Goal: Information Seeking & Learning: Learn about a topic

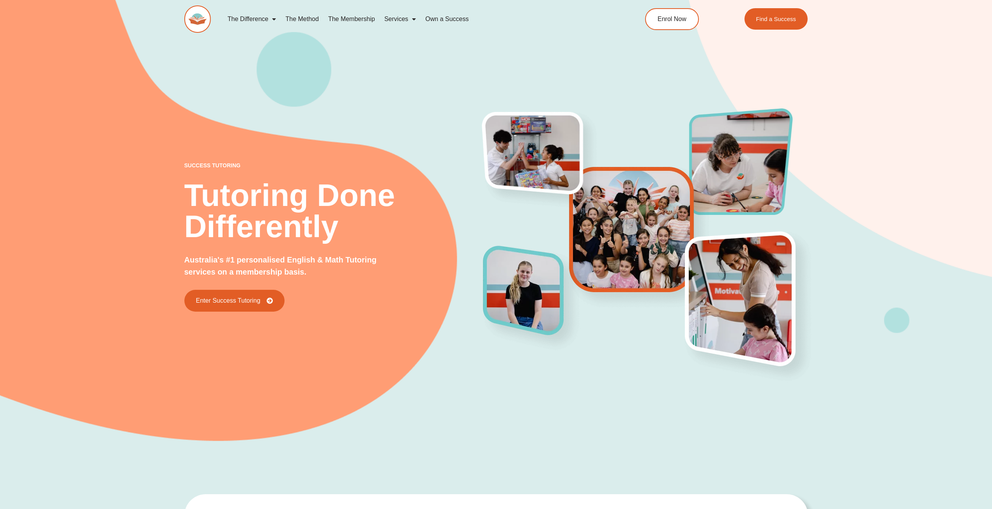
click at [268, 19] on span "Menu" at bounding box center [272, 19] width 8 height 14
click at [271, 22] on span "Menu" at bounding box center [272, 19] width 8 height 14
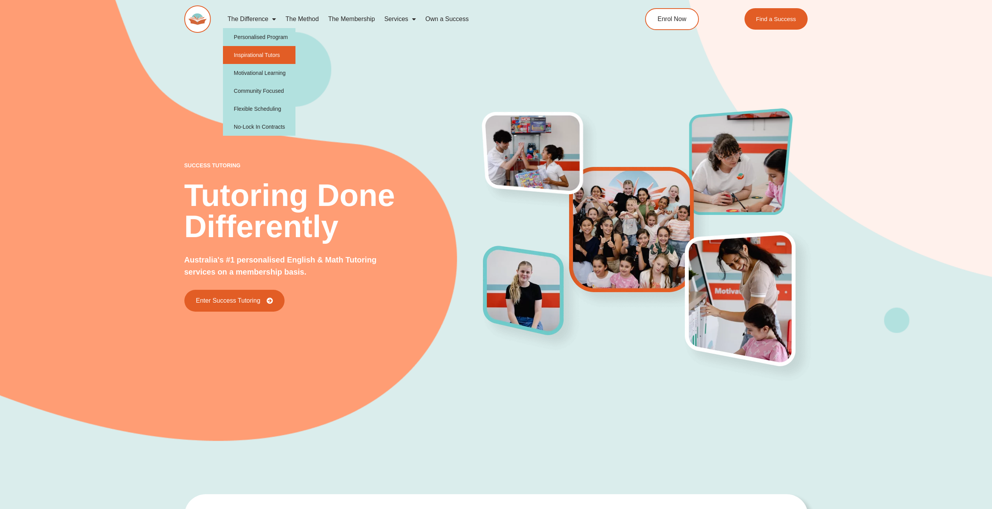
click at [269, 57] on link "Inspirational Tutors" at bounding box center [259, 55] width 73 height 18
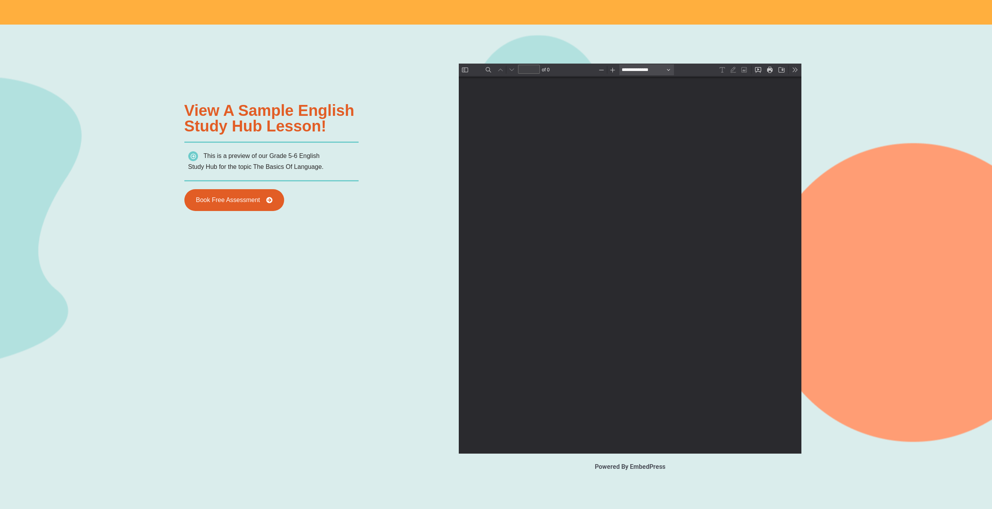
type input "*"
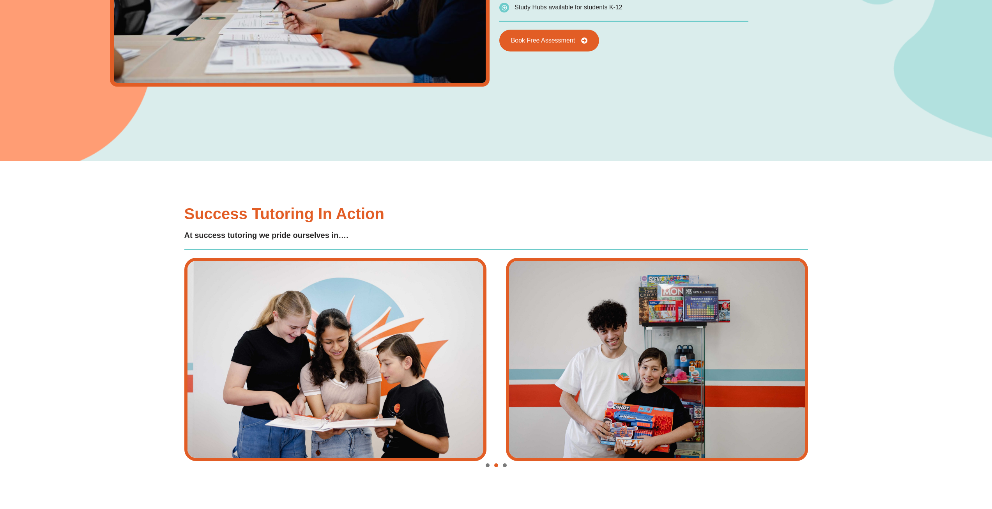
scroll to position [1908, 0]
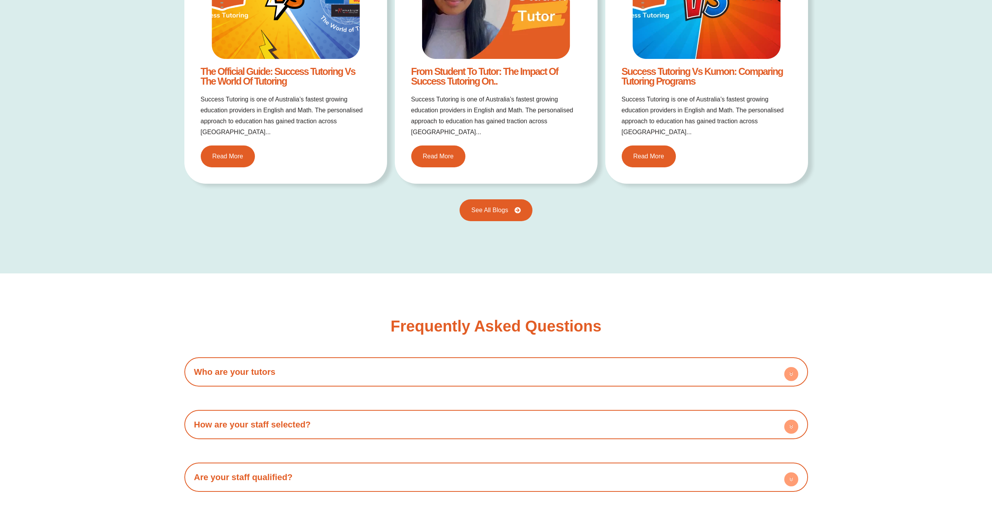
scroll to position [1558, 0]
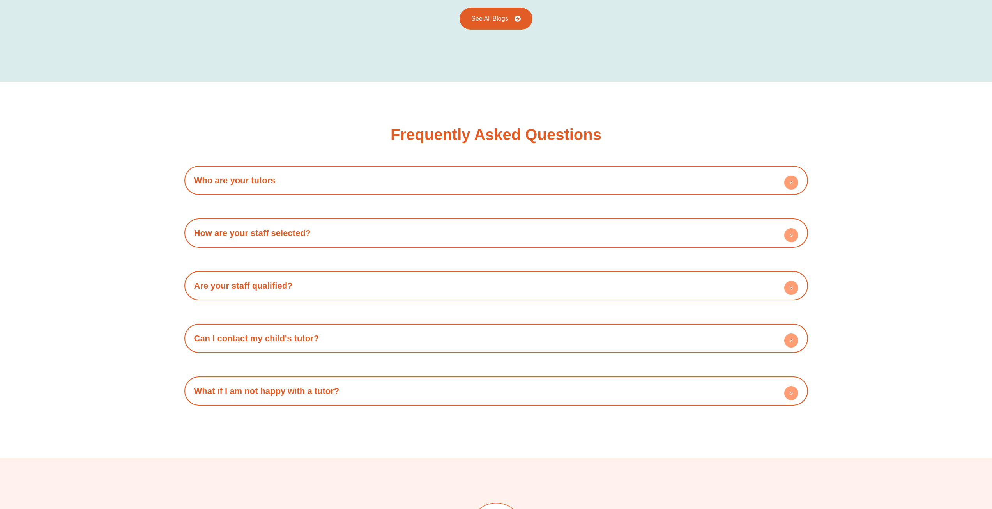
click at [721, 174] on h4 "Who are your tutors" at bounding box center [496, 180] width 616 height 21
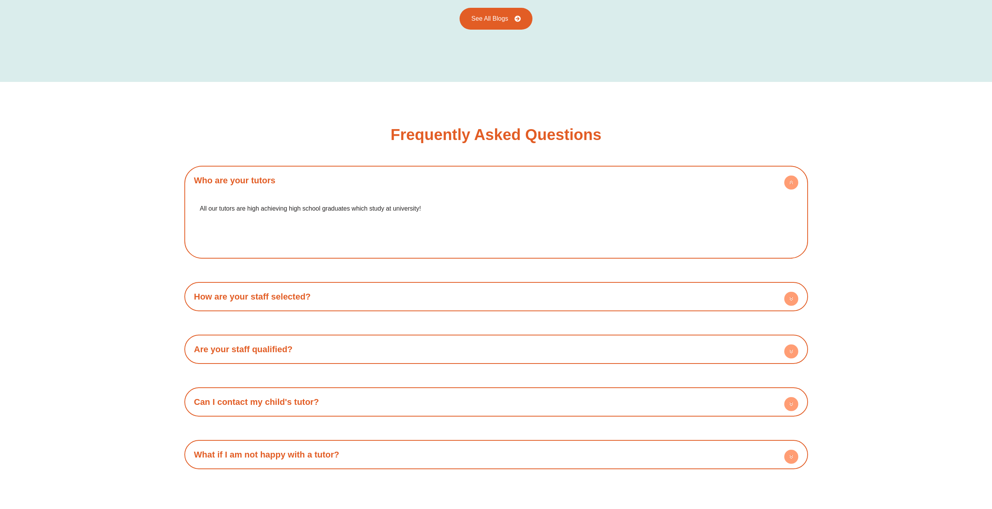
click at [753, 176] on h4 "Who are your tutors" at bounding box center [496, 180] width 616 height 21
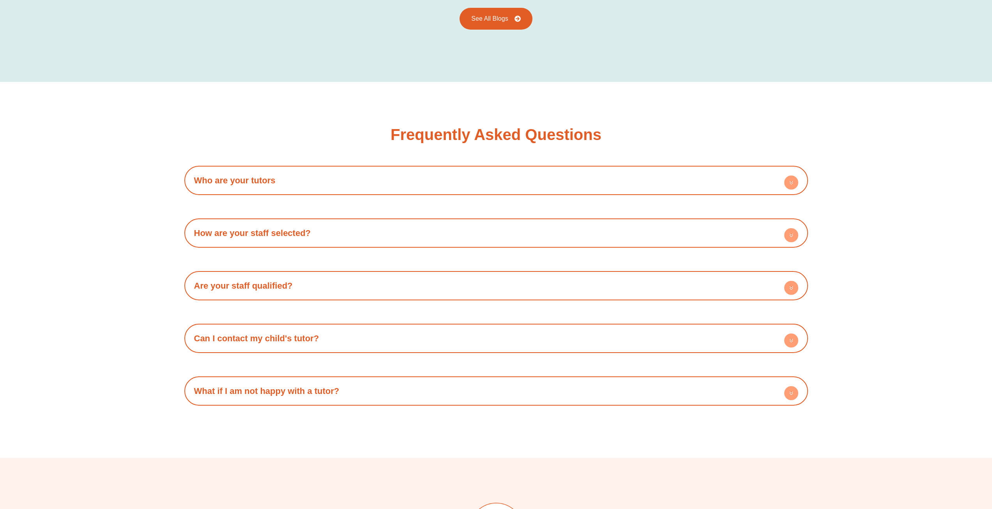
click at [564, 225] on h4 "How are your staff selected?" at bounding box center [496, 232] width 616 height 21
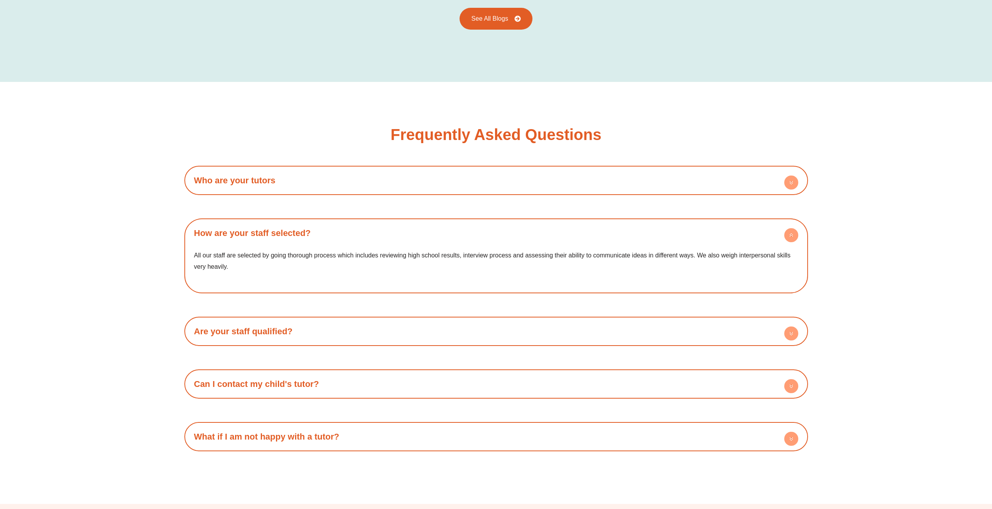
click at [559, 222] on h4 "How are your staff selected?" at bounding box center [496, 232] width 616 height 21
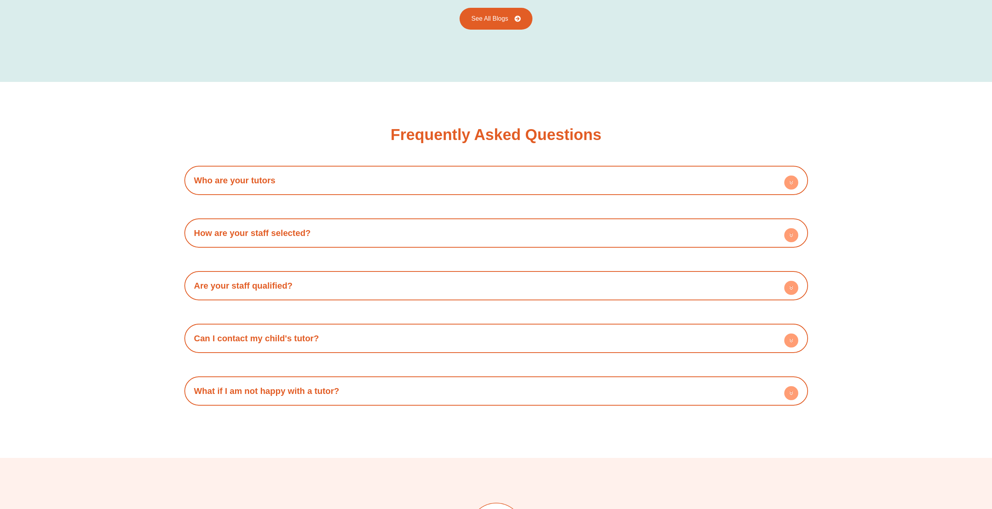
click at [411, 282] on h4 "Are your staff qualified?" at bounding box center [496, 285] width 616 height 21
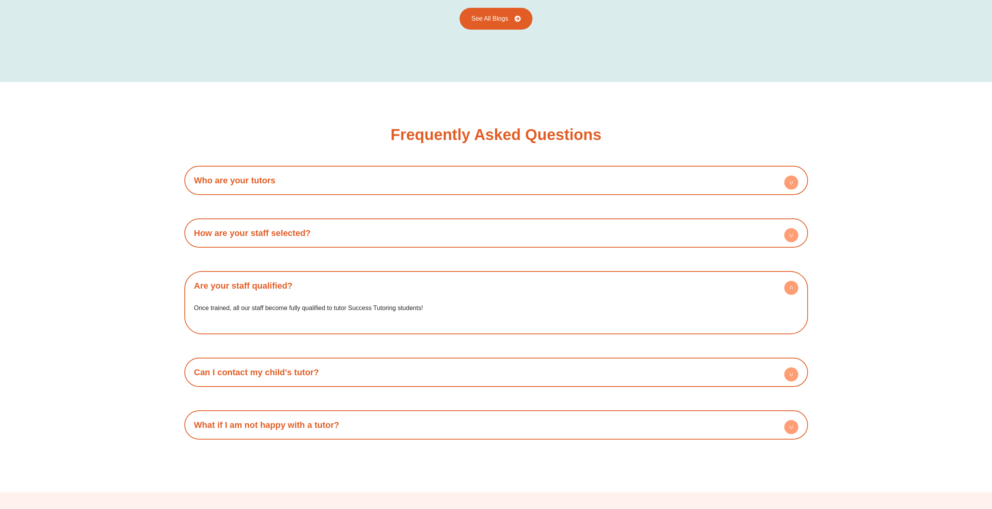
click at [411, 282] on h4 "Are your staff qualified?" at bounding box center [496, 285] width 616 height 21
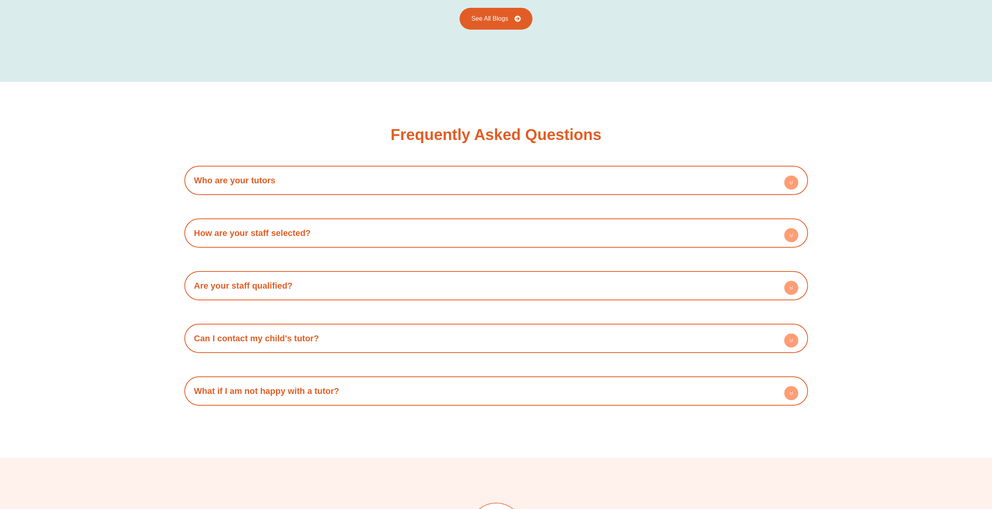
click at [411, 280] on h4 "Are your staff qualified?" at bounding box center [496, 285] width 616 height 21
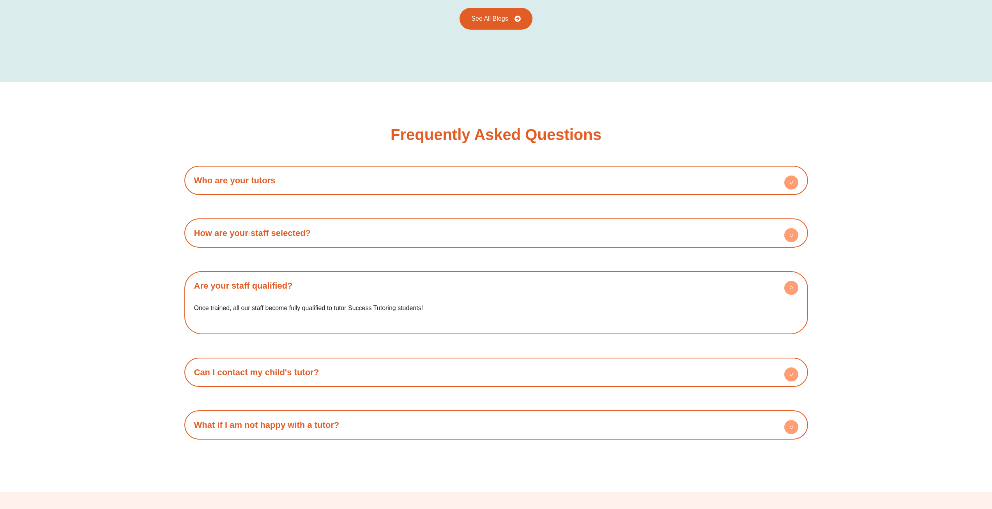
click at [411, 280] on h4 "Are your staff qualified?" at bounding box center [496, 285] width 616 height 21
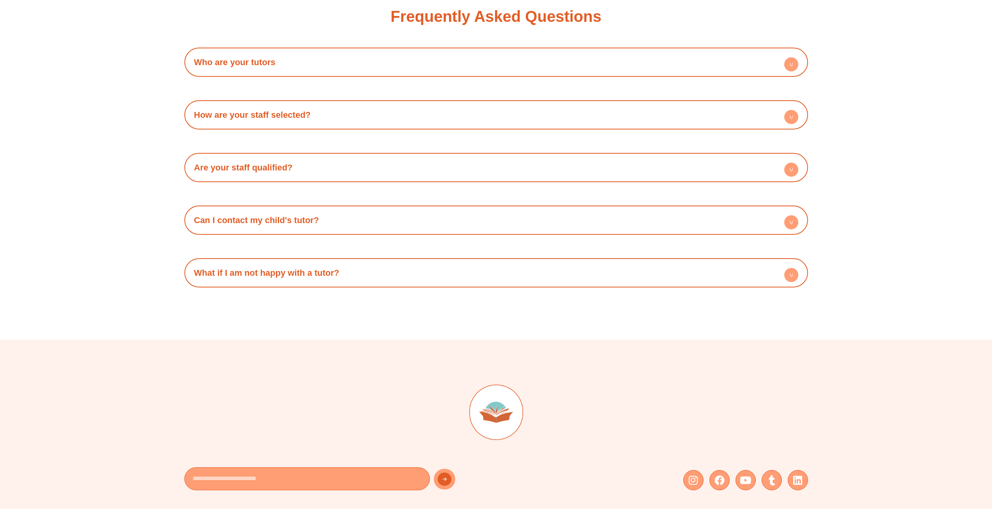
scroll to position [1753, 0]
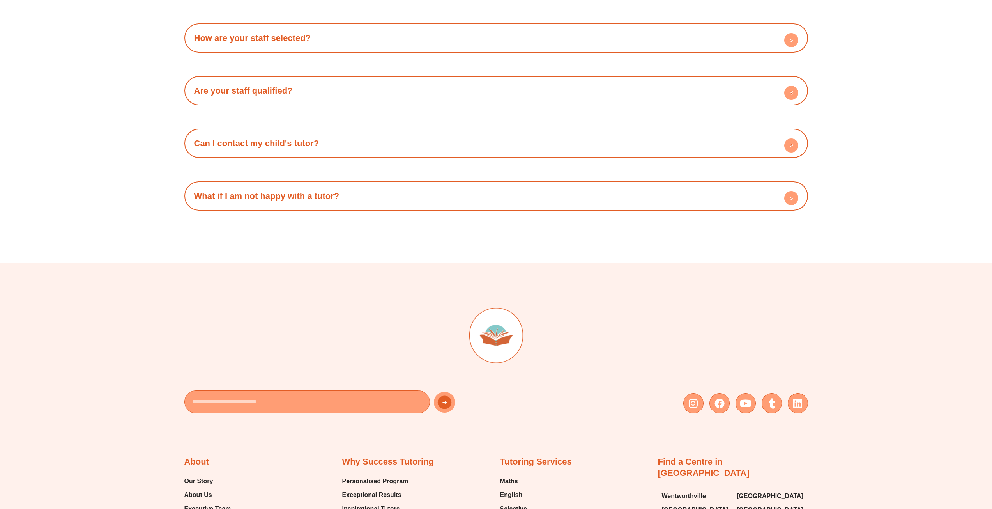
click at [379, 188] on h4 "What if I am not happy with a tutor?" at bounding box center [496, 195] width 616 height 21
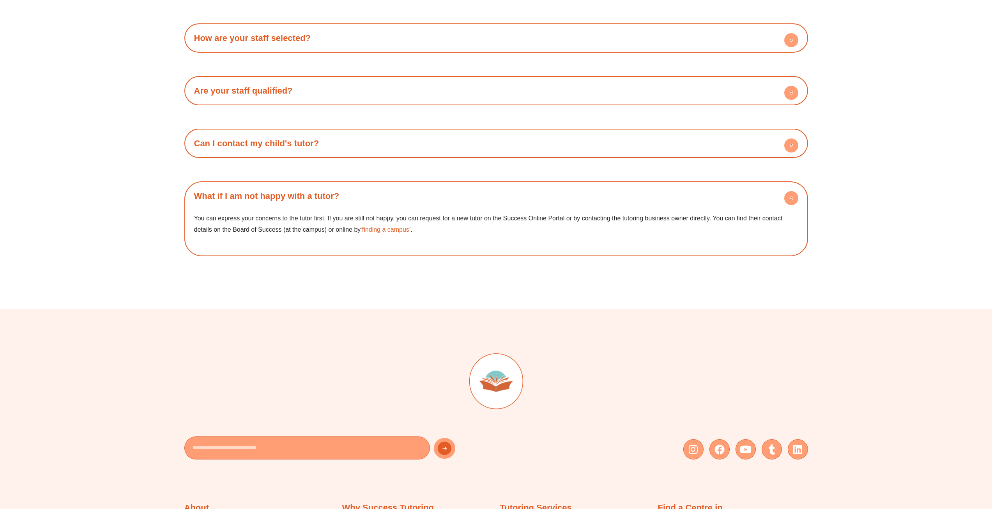
click at [379, 188] on h4 "What if I am not happy with a tutor?" at bounding box center [496, 195] width 616 height 21
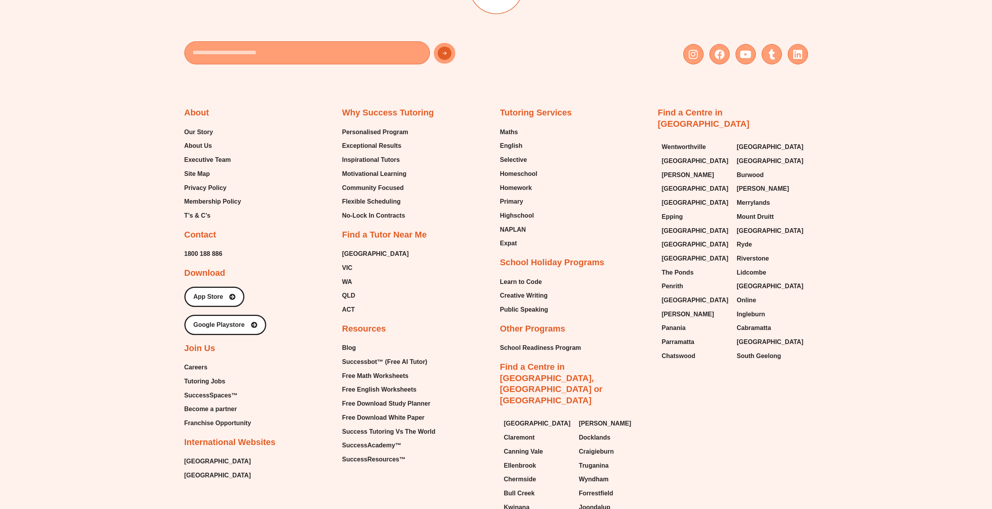
scroll to position [2104, 0]
